Goal: Information Seeking & Learning: Learn about a topic

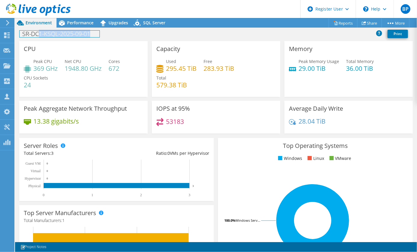
drag, startPoint x: 40, startPoint y: 35, endPoint x: 106, endPoint y: 35, distance: 66.1
click at [106, 35] on div "SR-DC1-KSQL-2025-09-01 Print" at bounding box center [216, 33] width 402 height 11
click at [172, 35] on div "SR-DC1-KSQL-2025-09-01 Print" at bounding box center [216, 33] width 402 height 11
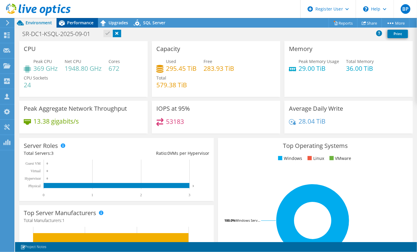
click at [75, 22] on span "Performance" at bounding box center [80, 23] width 26 height 6
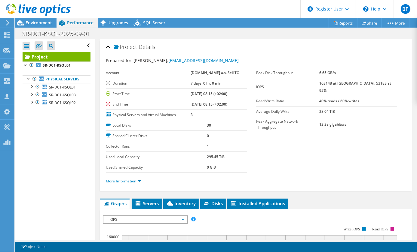
click at [249, 107] on div "Account Alza.cz a.s. Sell TO Duration 7 days, 0 hr, 0 min Start Time 09/01/2025…" at bounding box center [181, 94] width 150 height 53
drag, startPoint x: 249, startPoint y: 107, endPoint x: 348, endPoint y: 149, distance: 106.9
click at [339, 153] on section "Prepared for: Pavel Raban, pavel.raban@alza.cz Account Alza.cz a.s. Sell TO Dur…" at bounding box center [256, 123] width 300 height 133
click at [115, 20] on span "Upgrades" at bounding box center [118, 23] width 20 height 6
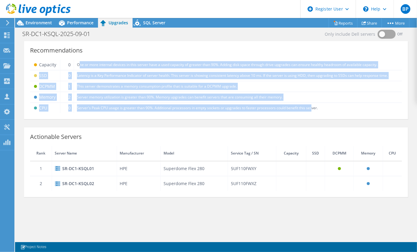
drag, startPoint x: 80, startPoint y: 61, endPoint x: 311, endPoint y: 105, distance: 235.5
click at [311, 105] on tbody "Capacity 0 One or more internal devices in this server have a used capacity of …" at bounding box center [216, 86] width 372 height 53
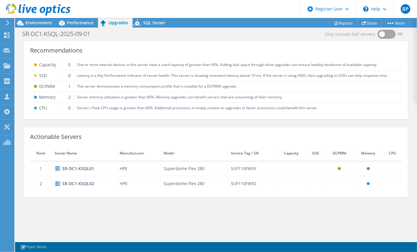
click at [120, 234] on div "Only include Dell servers Off Recommendations Capacity 0 One or more internal d…" at bounding box center [216, 139] width 402 height 201
drag, startPoint x: 101, startPoint y: 87, endPoint x: 243, endPoint y: 86, distance: 142.4
click at [243, 86] on td "This server demonstrates a memory consumption profile that is suitable for a DC…" at bounding box center [238, 86] width 328 height 11
drag, startPoint x: 243, startPoint y: 86, endPoint x: 174, endPoint y: 85, distance: 69.7
click at [174, 85] on td "This server demonstrates a memory consumption profile that is suitable for a DC…" at bounding box center [238, 86] width 328 height 11
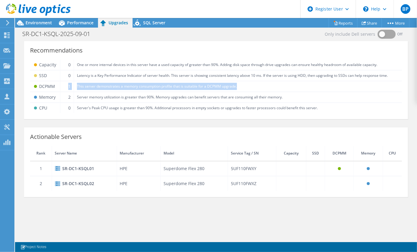
drag, startPoint x: 250, startPoint y: 86, endPoint x: 67, endPoint y: 87, distance: 182.7
click at [67, 87] on tr "DCPMM 1 This server demonstrates a memory consumption profile that is suitable …" at bounding box center [216, 86] width 372 height 11
drag, startPoint x: 67, startPoint y: 87, endPoint x: 140, endPoint y: 95, distance: 73.7
click at [140, 95] on td "Server memory utilization is greater than 90%. Memory upgrades can benefit serv…" at bounding box center [238, 97] width 328 height 11
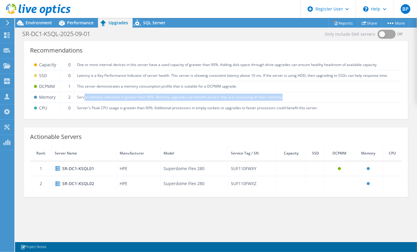
drag, startPoint x: 102, startPoint y: 96, endPoint x: 322, endPoint y: 100, distance: 219.4
click at [322, 100] on td "Server memory utilization is greater than 90%. Memory upgrades can benefit serv…" at bounding box center [238, 97] width 328 height 11
drag, startPoint x: 115, startPoint y: 99, endPoint x: 120, endPoint y: 98, distance: 5.4
click at [115, 99] on td "Server memory utilization is greater than 90%. Memory upgrades can benefit serv…" at bounding box center [238, 97] width 328 height 11
click at [254, 98] on td "Server memory utilization is greater than 90%. Memory upgrades can benefit serv…" at bounding box center [238, 97] width 328 height 11
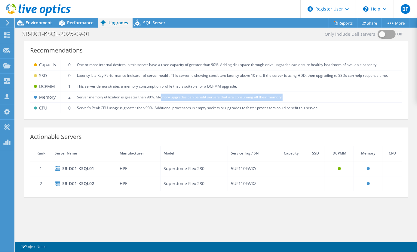
drag, startPoint x: 159, startPoint y: 99, endPoint x: 288, endPoint y: 102, distance: 129.2
click at [288, 102] on td "Server memory utilization is greater than 90%. Memory upgrades can benefit serv…" at bounding box center [238, 97] width 328 height 11
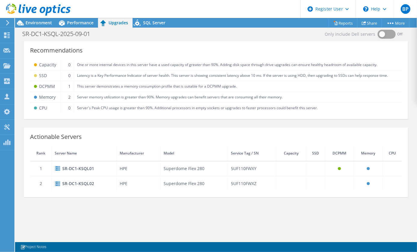
drag, startPoint x: 288, startPoint y: 102, endPoint x: 245, endPoint y: 111, distance: 43.9
click at [245, 111] on td "Server's Peak CPU usage is greater than 90%. Additional processors in empty soc…" at bounding box center [238, 108] width 328 height 11
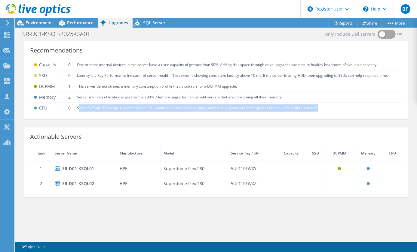
drag, startPoint x: 78, startPoint y: 108, endPoint x: 345, endPoint y: 109, distance: 267.1
click at [346, 109] on td "Server's Peak CPU usage is greater than 90%. Additional processors in empty soc…" at bounding box center [238, 108] width 328 height 11
click at [154, 108] on td "Server's Peak CPU usage is greater than 90%. Additional processors in empty soc…" at bounding box center [238, 108] width 328 height 11
drag, startPoint x: 152, startPoint y: 105, endPoint x: 352, endPoint y: 108, distance: 200.1
click at [353, 108] on td "Server's Peak CPU usage is greater than 90%. Additional processors in empty soc…" at bounding box center [238, 108] width 328 height 11
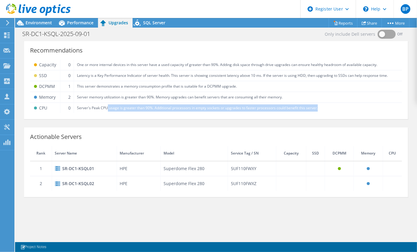
click at [209, 105] on td "Server's Peak CPU usage is greater than 90%. Additional processors in empty soc…" at bounding box center [238, 108] width 328 height 11
drag, startPoint x: 93, startPoint y: 108, endPoint x: 322, endPoint y: 111, distance: 229.0
click at [323, 112] on td "Server's Peak CPU usage is greater than 90%. Additional processors in empty soc…" at bounding box center [238, 108] width 328 height 11
click at [240, 111] on td "Server's Peak CPU usage is greater than 90%. Additional processors in empty soc…" at bounding box center [238, 108] width 328 height 11
click at [317, 107] on td "Server's Peak CPU usage is greater than 90%. Additional processors in empty soc…" at bounding box center [238, 108] width 328 height 11
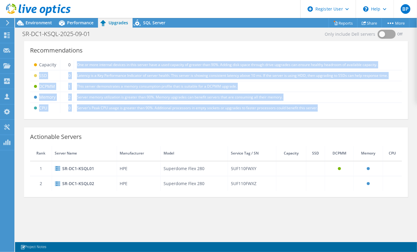
drag, startPoint x: 333, startPoint y: 108, endPoint x: 76, endPoint y: 67, distance: 260.0
click at [76, 67] on tbody "Capacity 0 One or more internal devices in this server have a used capacity of …" at bounding box center [216, 86] width 372 height 53
click at [279, 87] on td "This server demonstrates a memory consumption profile that is suitable for a DC…" at bounding box center [238, 86] width 328 height 11
click at [196, 99] on td "Server memory utilization is greater than 90%. Memory upgrades can benefit serv…" at bounding box center [238, 97] width 328 height 11
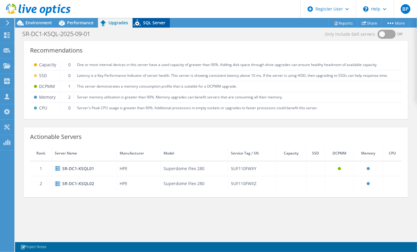
click at [155, 24] on span "SQL Server" at bounding box center [154, 23] width 22 height 6
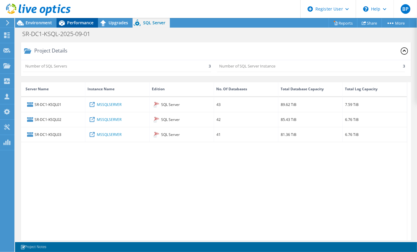
click at [79, 22] on span "Performance" at bounding box center [80, 23] width 26 height 6
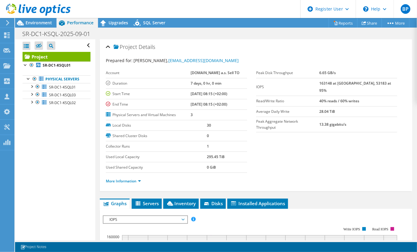
click at [59, 75] on ul "Physical Servers SR-DC1-KSQL01 4 C: 7 M:" at bounding box center [57, 91] width 68 height 44
click at [56, 77] on link "Physical Servers" at bounding box center [57, 79] width 68 height 8
click at [125, 181] on link "More Information" at bounding box center [123, 181] width 35 height 5
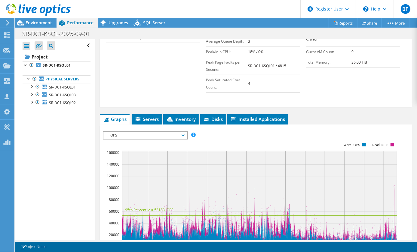
scroll to position [144, 0]
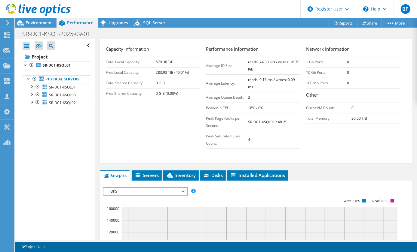
click at [183, 190] on span "IOPS" at bounding box center [144, 191] width 77 height 7
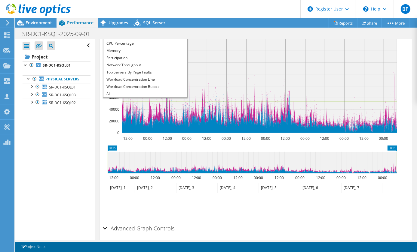
scroll to position [336, 0]
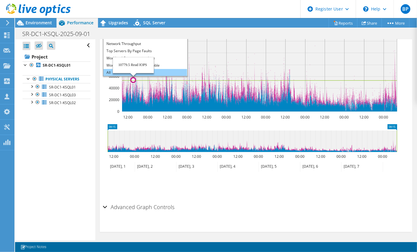
click at [128, 71] on li "All" at bounding box center [144, 72] width 83 height 7
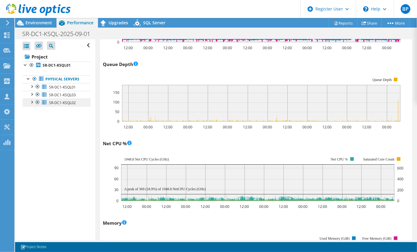
scroll to position [433, 0]
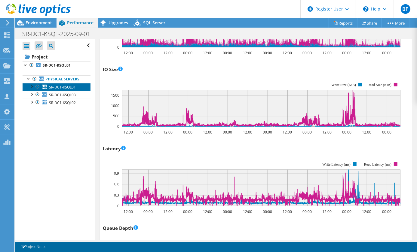
click at [59, 86] on span "SR-DC1-KSQL01" at bounding box center [62, 87] width 27 height 5
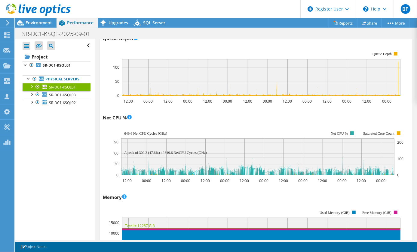
scroll to position [496, 0]
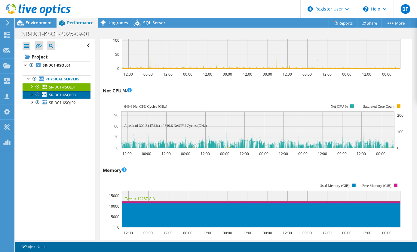
click at [47, 93] on link "SR-DC1-KSQL03" at bounding box center [57, 95] width 68 height 8
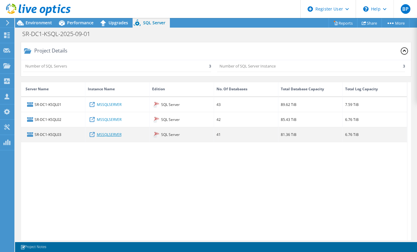
click at [106, 135] on link "MSSQLSERVER" at bounding box center [109, 134] width 25 height 7
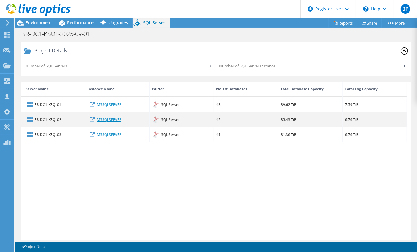
click at [108, 119] on link "MSSQLSERVER" at bounding box center [109, 119] width 25 height 7
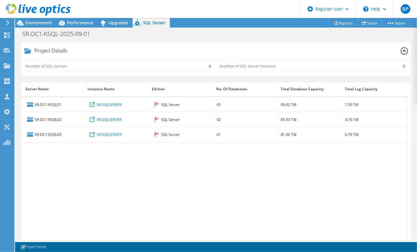
drag, startPoint x: 76, startPoint y: 22, endPoint x: 71, endPoint y: 54, distance: 31.9
click at [76, 22] on span "Performance" at bounding box center [80, 23] width 26 height 6
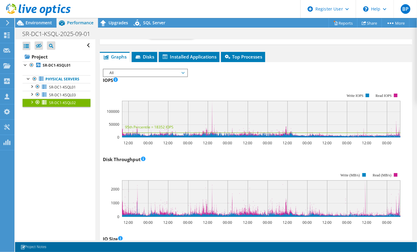
scroll to position [164, 0]
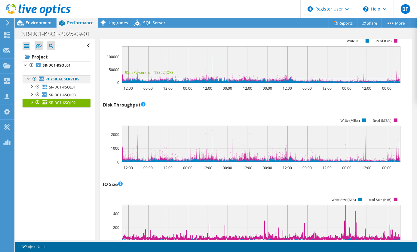
click at [46, 79] on link "Physical Servers" at bounding box center [57, 79] width 68 height 8
click at [60, 77] on link "Physical Servers" at bounding box center [57, 79] width 68 height 8
click at [61, 80] on link "Physical Servers" at bounding box center [57, 79] width 68 height 8
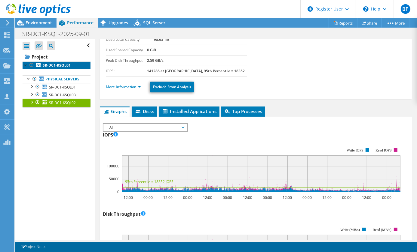
click at [53, 62] on link "SR-DC1-KSQL01" at bounding box center [57, 66] width 68 height 8
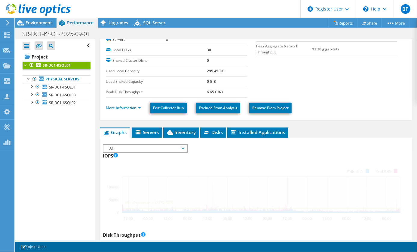
scroll to position [0, 0]
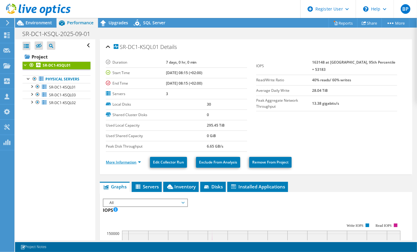
click at [123, 162] on link "More Information" at bounding box center [123, 162] width 35 height 5
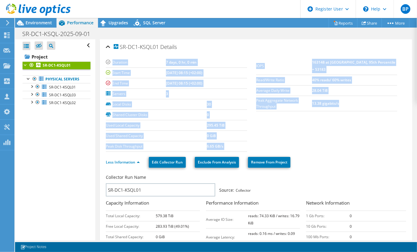
click at [373, 93] on section "Duration 7 days, 0 hr, 0 min Start Time 09/01/2025, 08:15 (+02:00) End Time 09/…" at bounding box center [256, 104] width 300 height 95
drag, startPoint x: 373, startPoint y: 93, endPoint x: 363, endPoint y: 91, distance: 10.5
click at [363, 96] on td "13.38 gigabits/s" at bounding box center [354, 103] width 85 height 15
click at [354, 96] on td "13.38 gigabits/s" at bounding box center [354, 103] width 85 height 15
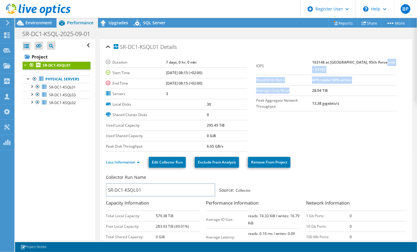
drag, startPoint x: 391, startPoint y: 60, endPoint x: 286, endPoint y: 87, distance: 107.7
click at [286, 87] on tbody "IOPS 163148 at Peak, 95th Percentile = 53183 Read/Write Ratio 40% reads/ 60% wr…" at bounding box center [326, 84] width 141 height 54
drag, startPoint x: 286, startPoint y: 87, endPoint x: 354, endPoint y: 97, distance: 68.3
click at [360, 99] on section "Duration 7 days, 0 hr, 0 min Start Time 09/01/2025, 08:15 (+02:00) End Time 09/…" at bounding box center [256, 104] width 300 height 95
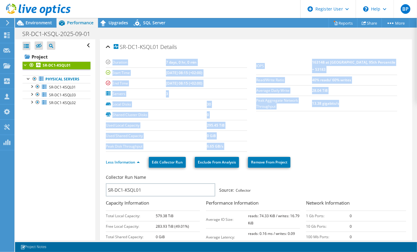
drag, startPoint x: 351, startPoint y: 93, endPoint x: 250, endPoint y: 60, distance: 106.6
click at [250, 60] on section "Duration 7 days, 0 hr, 0 min Start Time 09/01/2025, 08:15 (+02:00) End Time 09/…" at bounding box center [256, 104] width 300 height 95
click at [337, 117] on section "Duration 7 days, 0 hr, 0 min Start Time 09/01/2025, 08:15 (+02:00) End Time 09/…" at bounding box center [256, 104] width 300 height 95
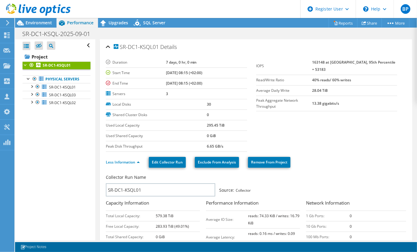
drag, startPoint x: 350, startPoint y: 187, endPoint x: 238, endPoint y: 187, distance: 111.8
click at [238, 187] on div "Collector Run Name SR-DC1-KSQL01 Source: Collector Capacity Information Total L…" at bounding box center [257, 239] width 303 height 133
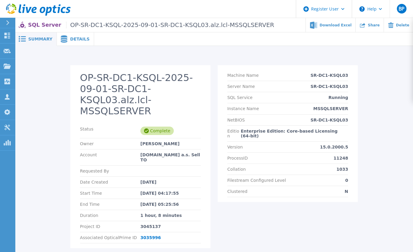
click at [72, 42] on div "Details" at bounding box center [75, 39] width 37 height 14
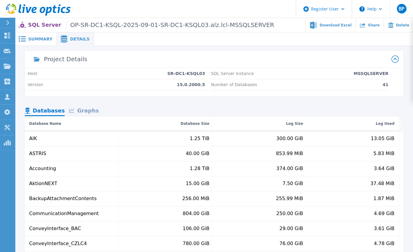
click at [89, 108] on div "Graphs" at bounding box center [84, 111] width 38 height 11
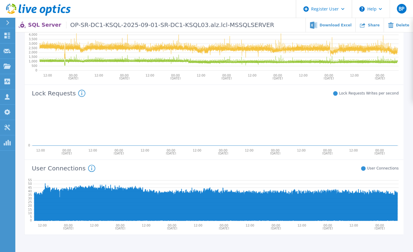
scroll to position [285, 0]
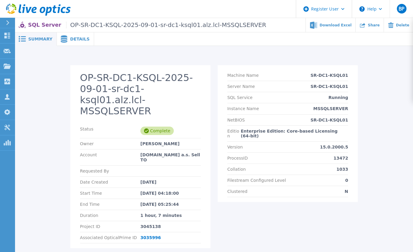
drag, startPoint x: 64, startPoint y: 39, endPoint x: 65, endPoint y: 42, distance: 3.4
click at [65, 38] on span at bounding box center [63, 38] width 13 height 7
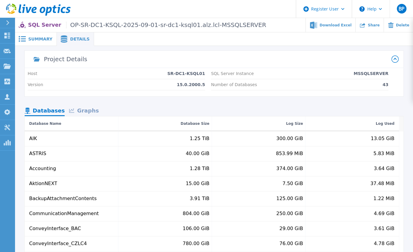
click at [80, 112] on div "Graphs" at bounding box center [84, 111] width 38 height 11
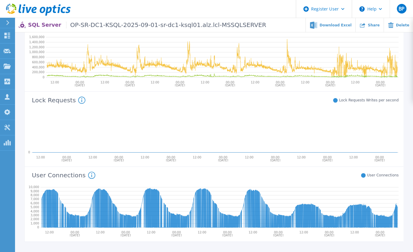
scroll to position [285, 0]
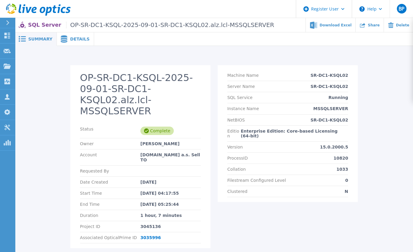
click at [71, 40] on span "Details" at bounding box center [80, 39] width 20 height 4
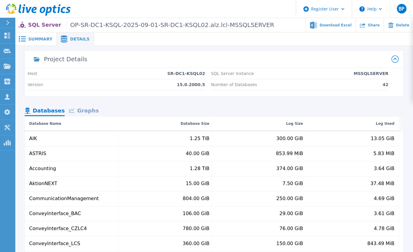
click at [80, 108] on div "Graphs" at bounding box center [84, 111] width 38 height 11
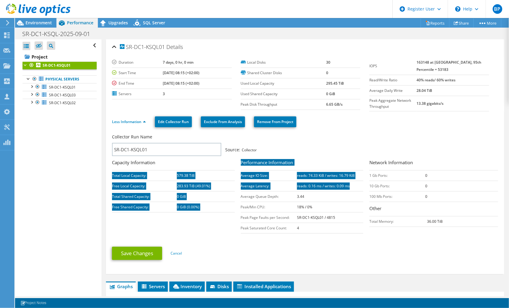
scroll to position [22, 0]
